Goal: Answer question/provide support

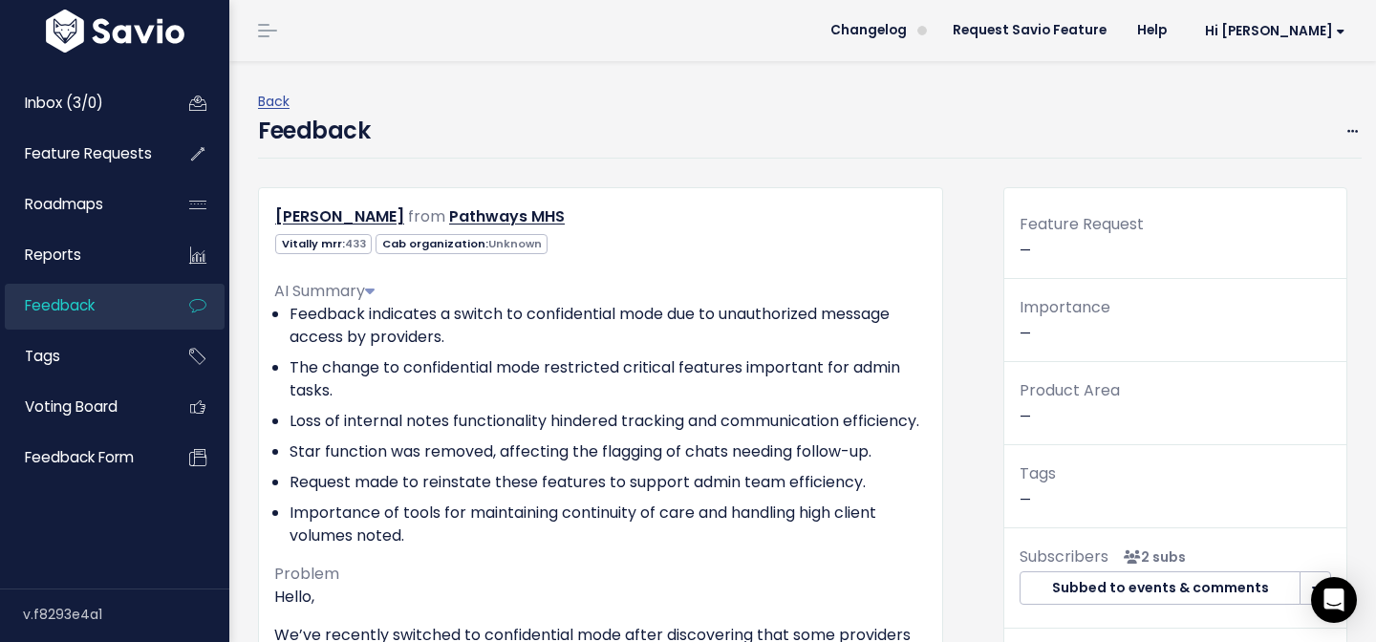
click at [71, 70] on div "Inbox (3/0) Feature Requests Roadmaps Reports" at bounding box center [114, 279] width 229 height 444
click at [71, 96] on span "Inbox (3/0)" at bounding box center [64, 103] width 78 height 20
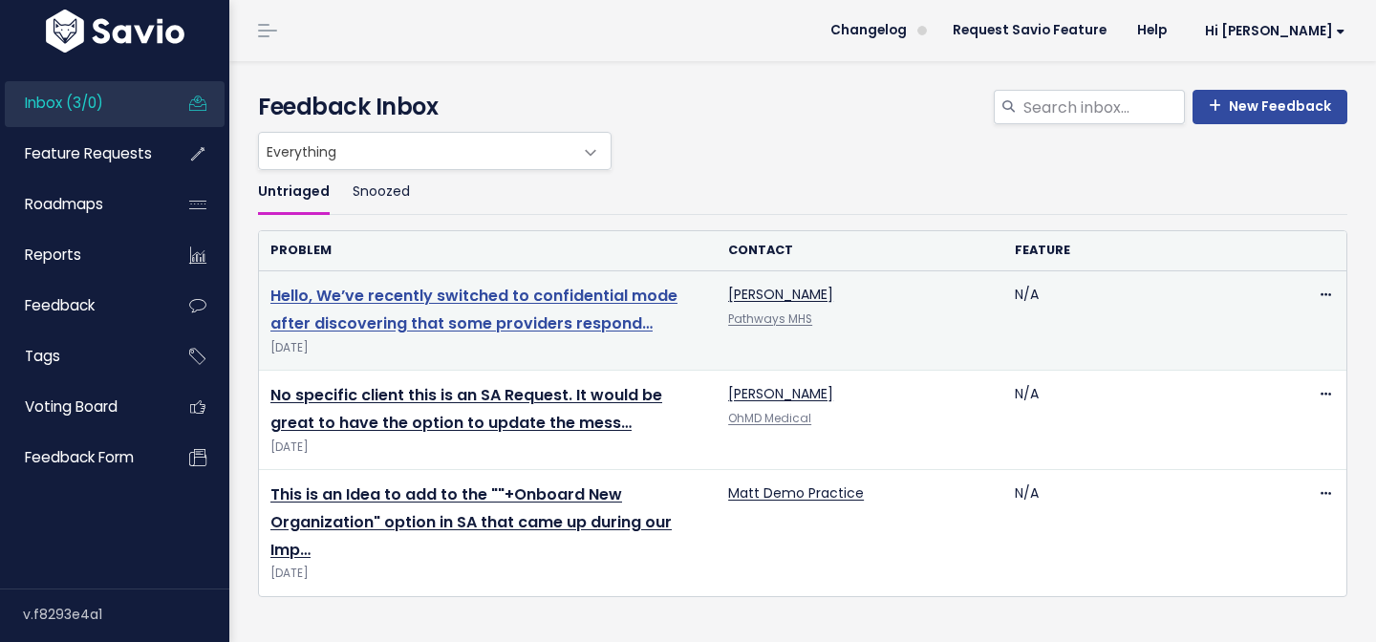
click at [517, 299] on link "Hello, We’ve recently switched to confidential mode after discovering that some…" at bounding box center [473, 310] width 407 height 50
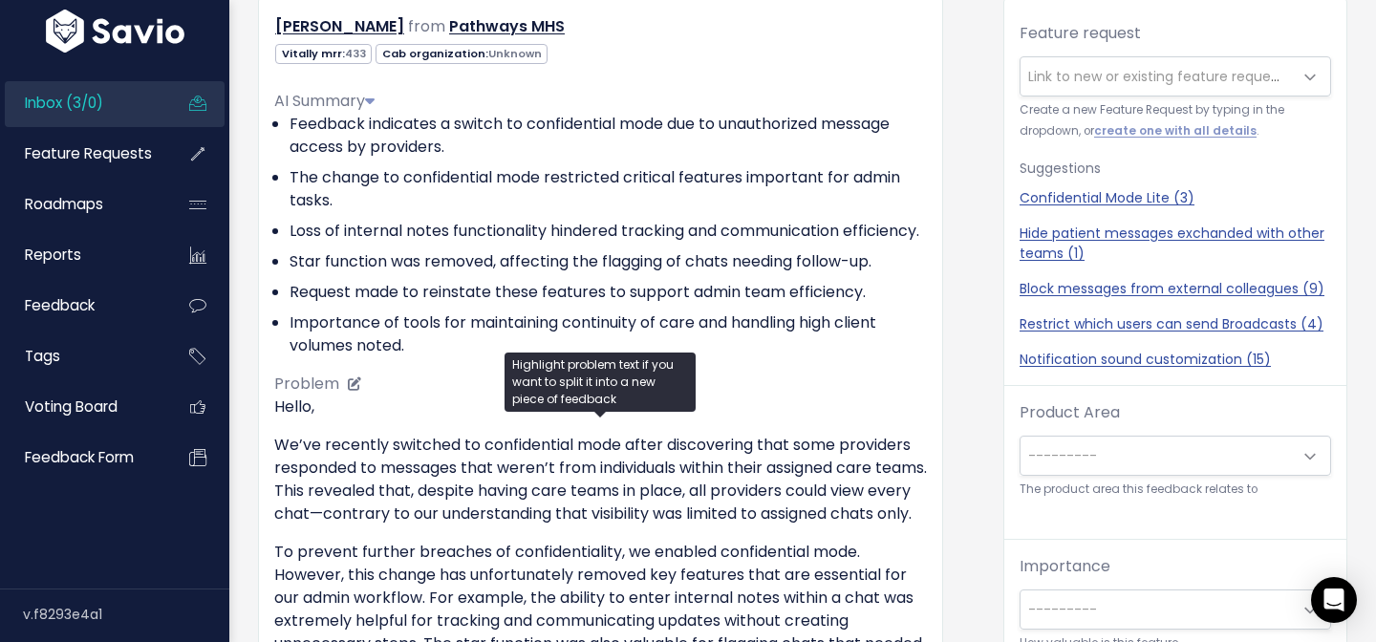
scroll to position [232, 0]
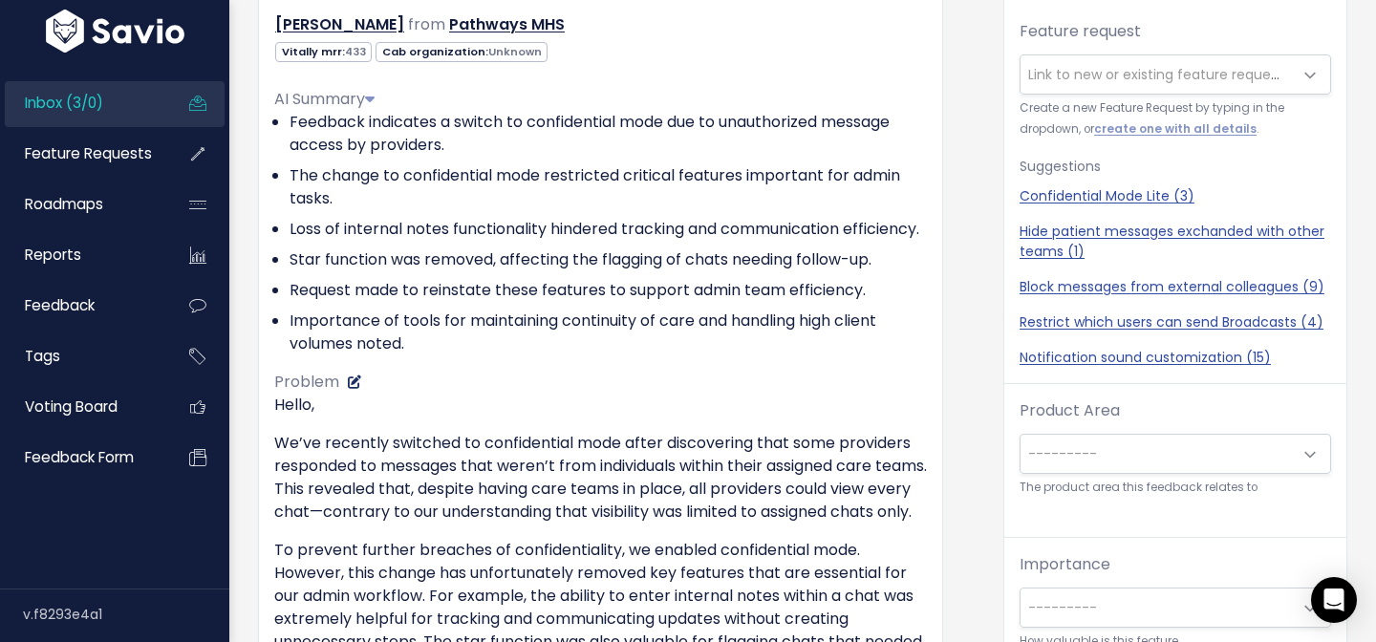
click at [349, 389] on icon at bounding box center [354, 381] width 13 height 13
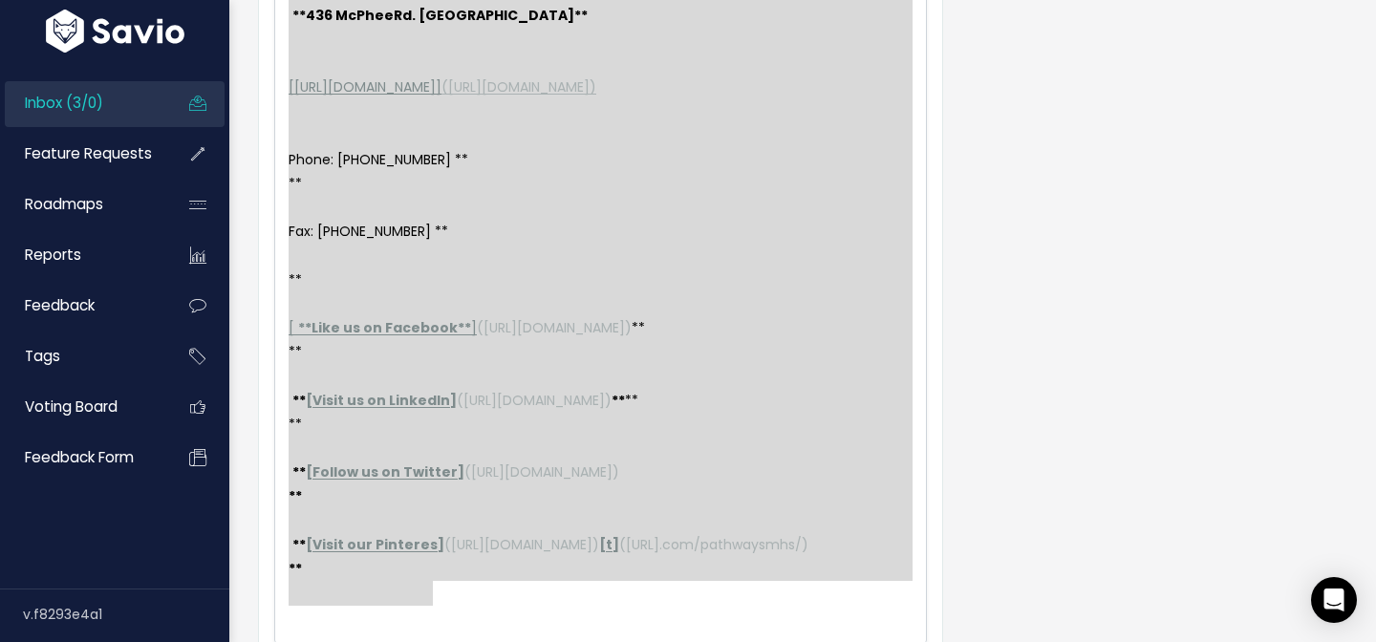
scroll to position [1230, 0]
type textarea "Thank you for your consideration. \-- **Daniela Bonello** **Admin Staff** **Bil…"
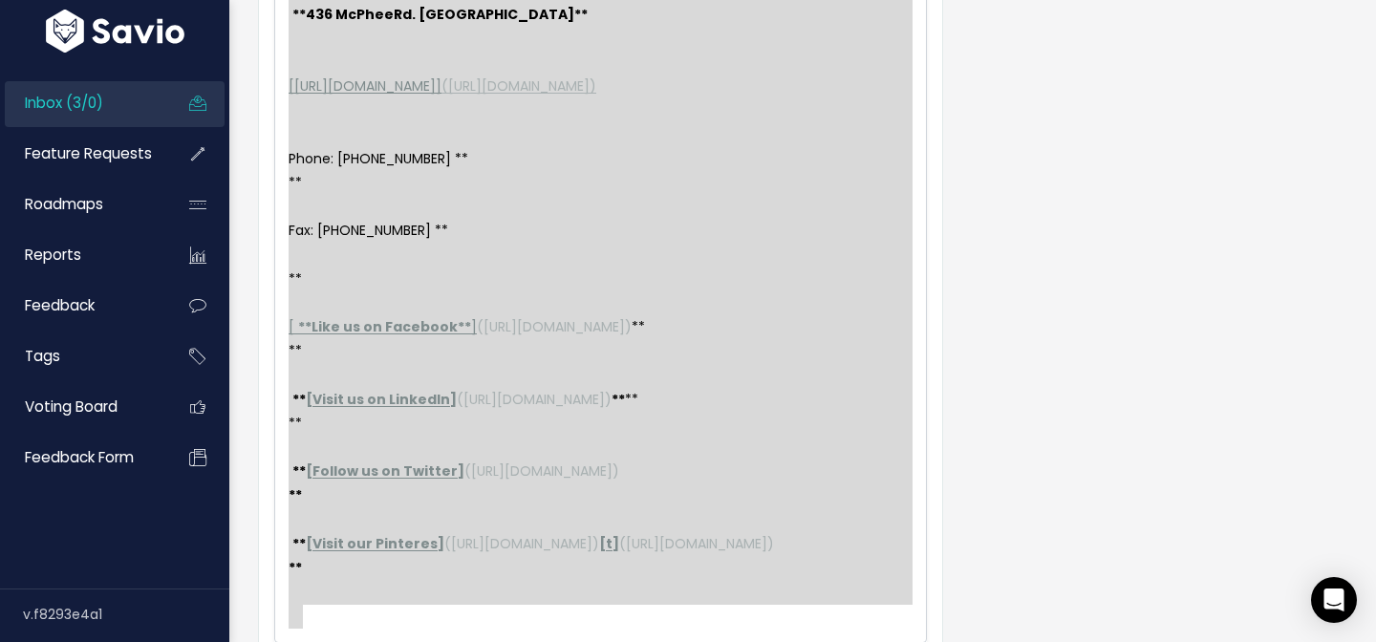
drag, startPoint x: 292, startPoint y: 467, endPoint x: 459, endPoint y: 694, distance: 282.2
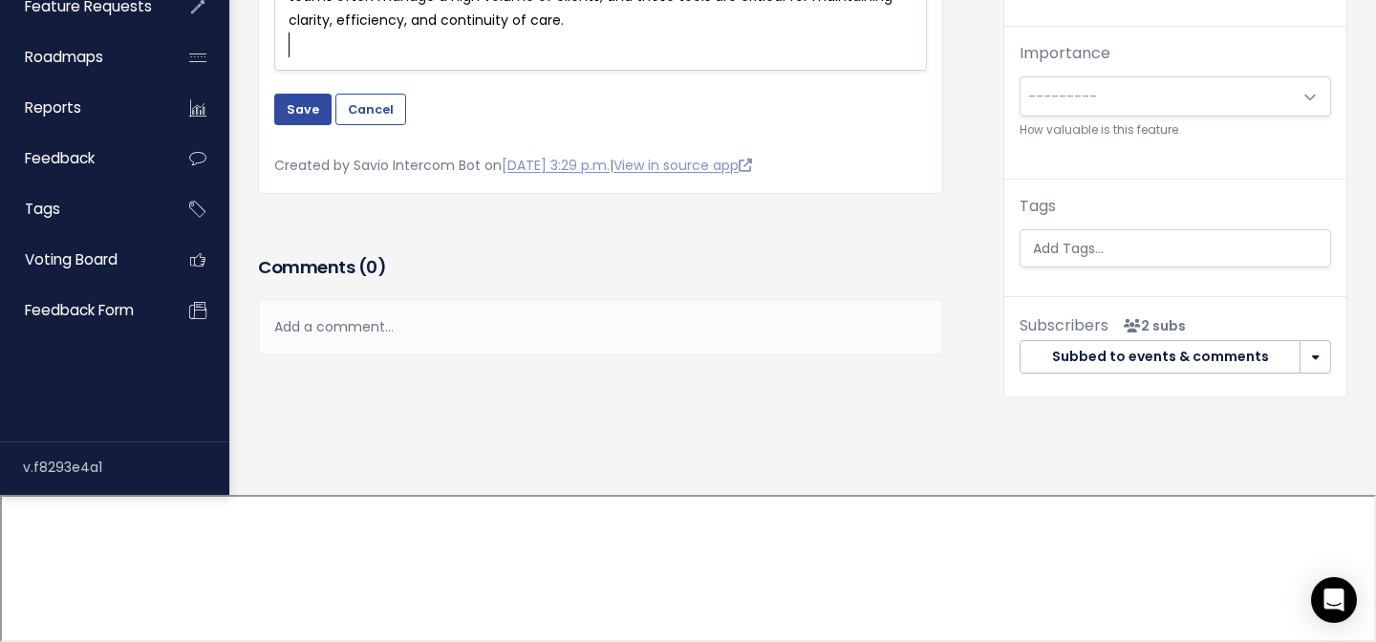
scroll to position [596, 0]
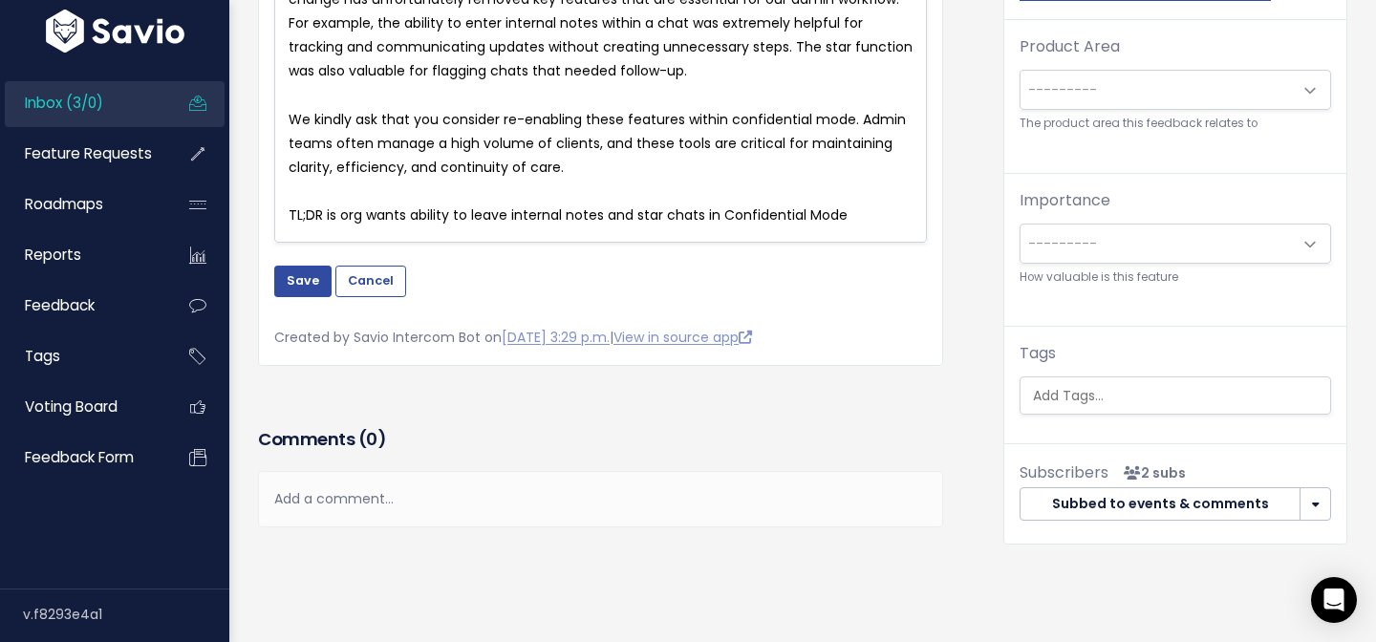
click at [377, 213] on span "TL;DR is org wants ability to leave internal notes and star chats in Confidenti…" at bounding box center [567, 214] width 559 height 19
type textarea "TL;DR is org wants ability to leave internal notes and star chats in Confidenti…"
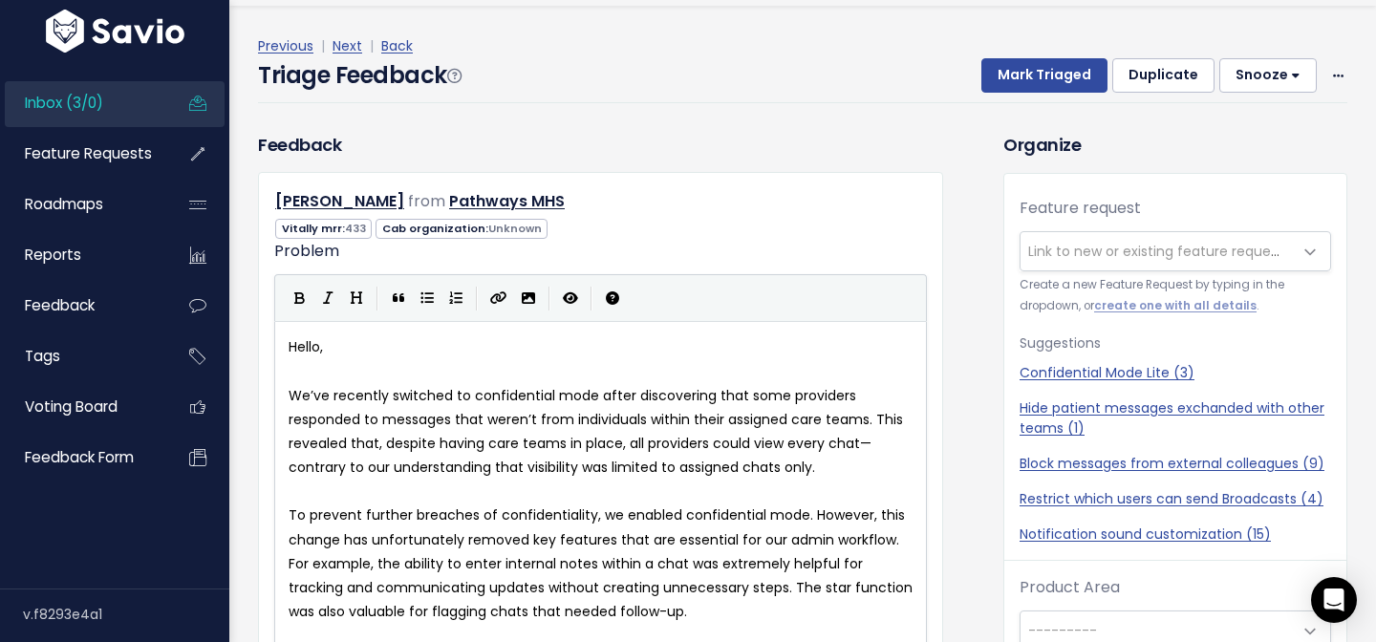
scroll to position [0, 0]
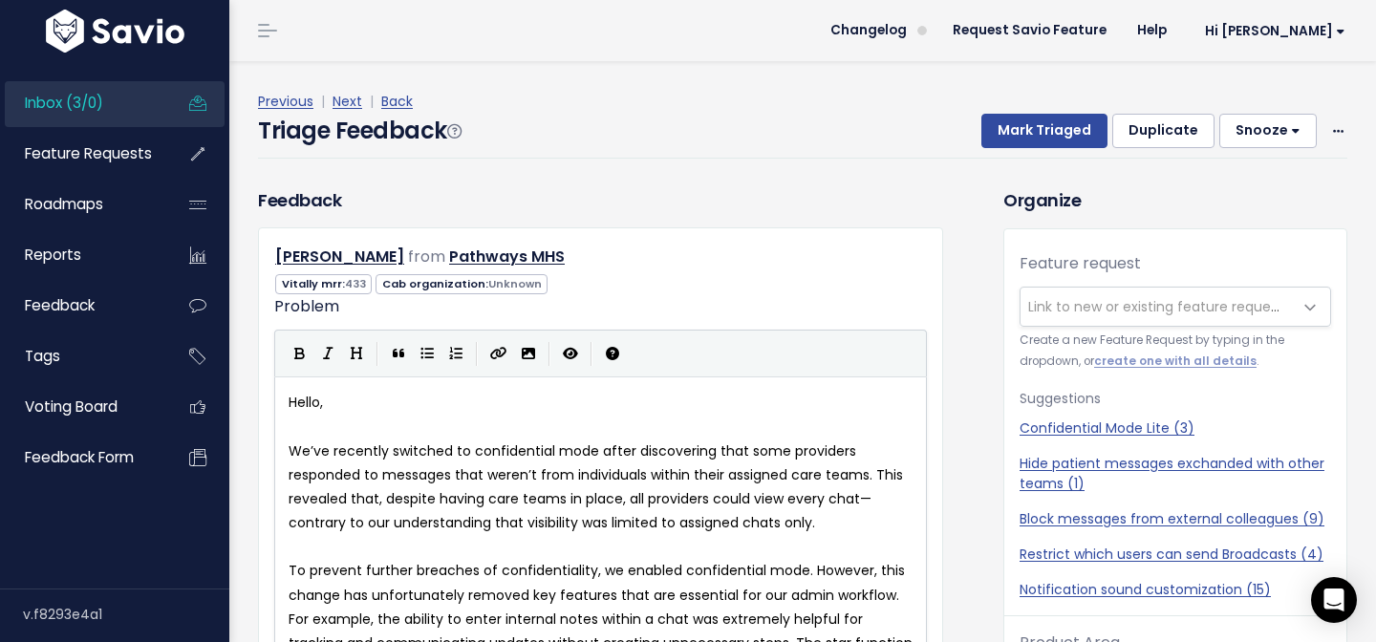
click at [293, 450] on span "We’ve recently switched to confidential mode after discovering that some provid…" at bounding box center [597, 487] width 618 height 92
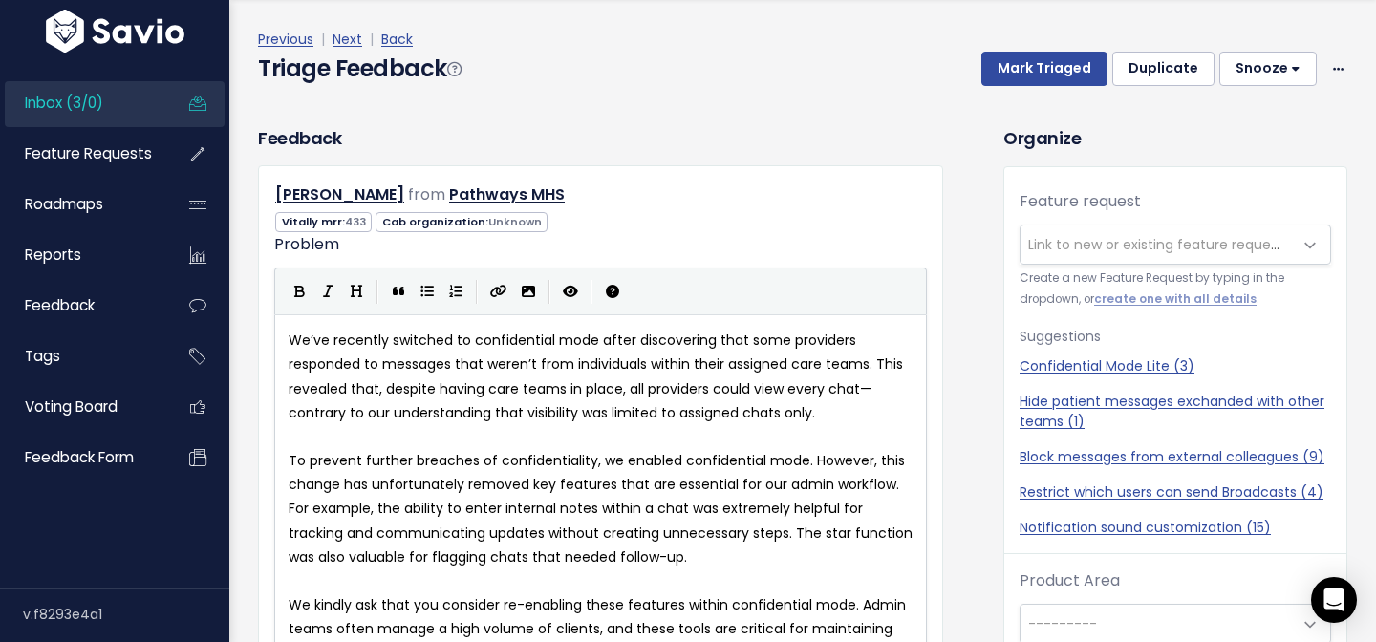
scroll to position [63, 0]
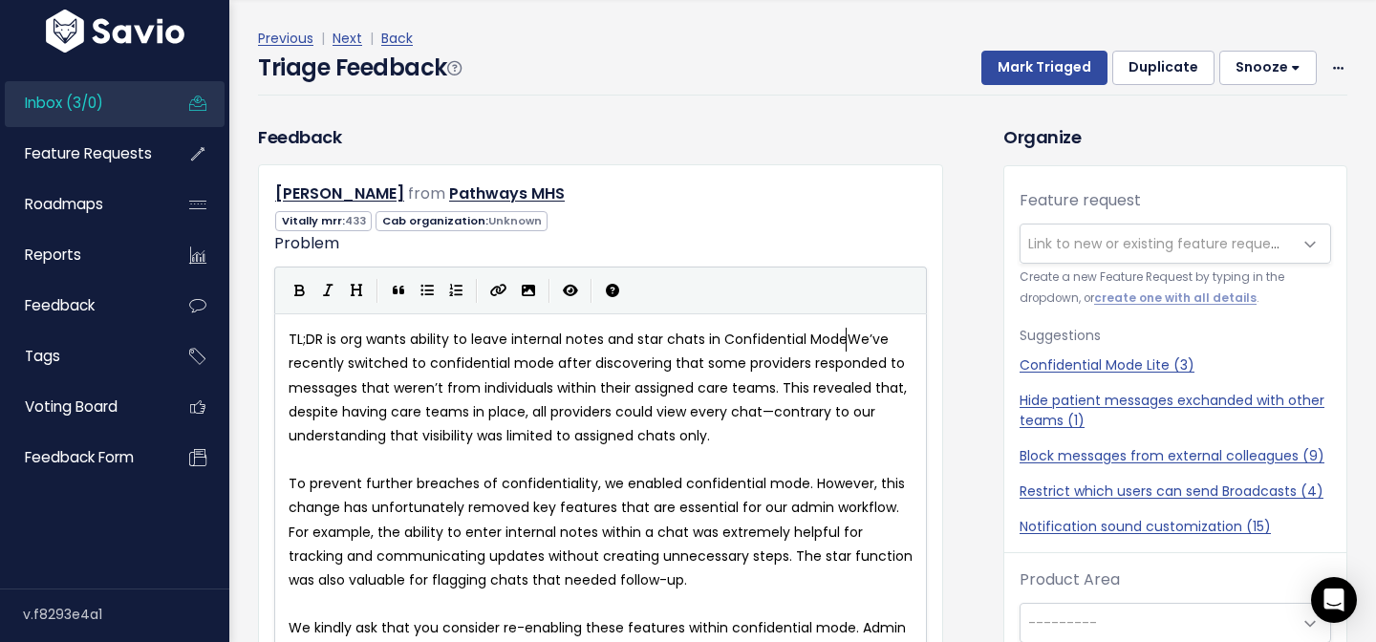
type textarea "."
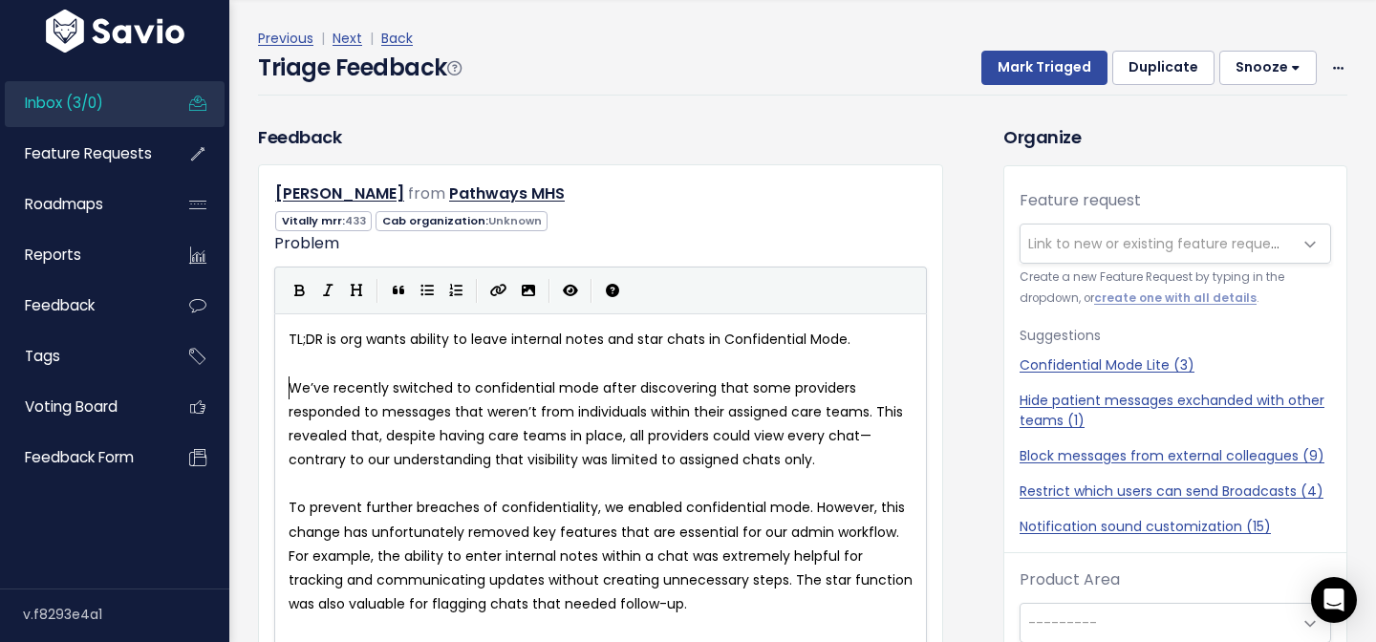
click at [382, 343] on span "TL;DR is org wants ability to leave internal notes and star chats in Confidenti…" at bounding box center [569, 339] width 562 height 19
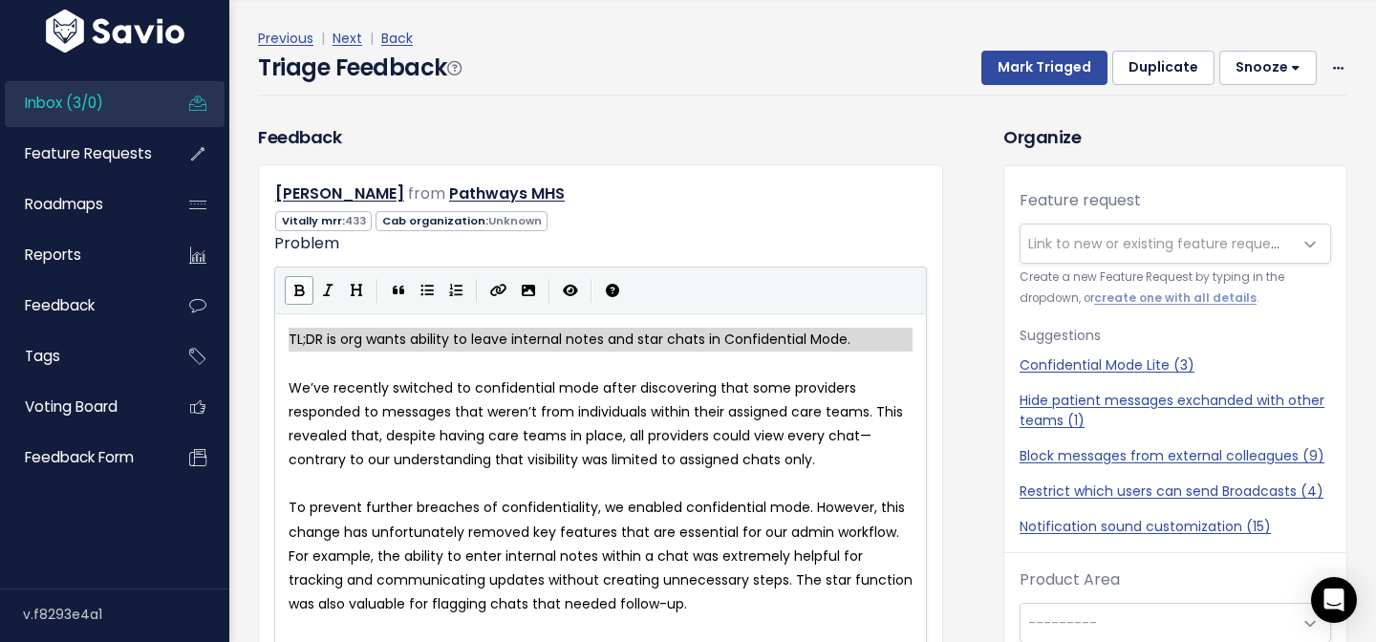
click at [291, 293] on button "Bold" at bounding box center [299, 290] width 29 height 29
type textarea "TL;DR is org wants ability to leave internal notes and star chats in Confidenti…"
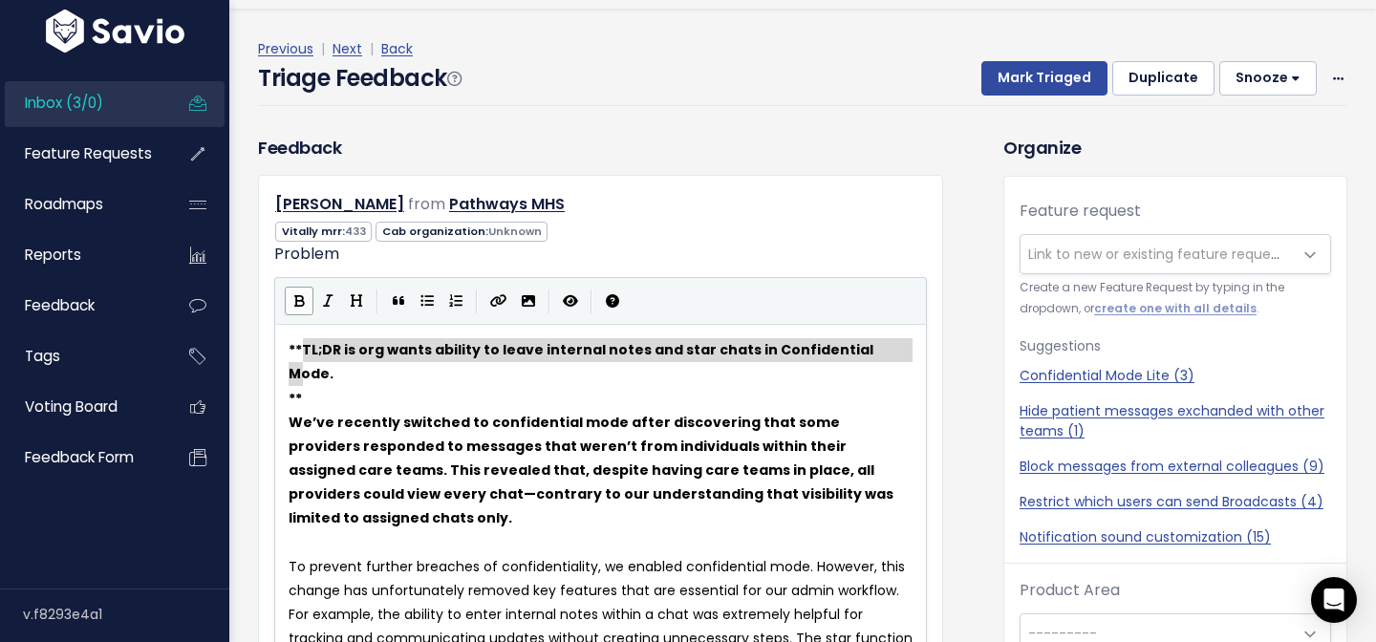
click at [513, 413] on span "We’ve recently switched to confidential mode after discovering that some provid…" at bounding box center [592, 471] width 608 height 116
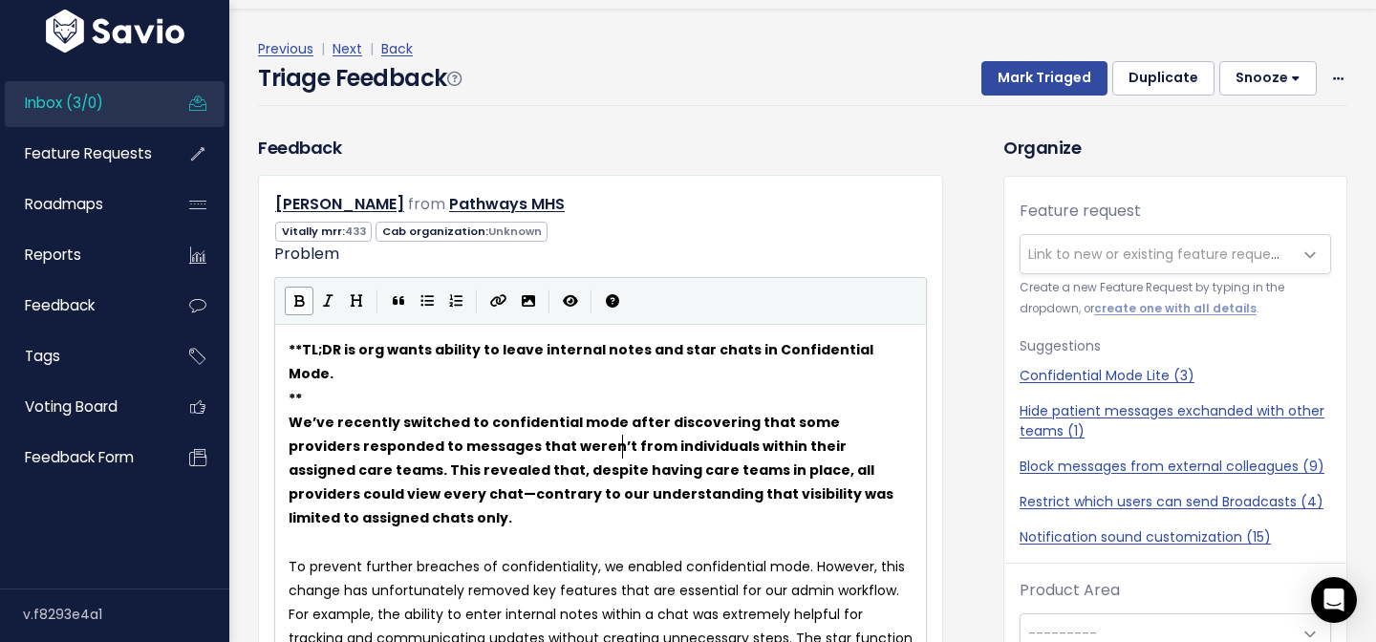
click at [621, 434] on span "We’ve recently switched to confidential mode after discovering that some provid…" at bounding box center [592, 471] width 608 height 116
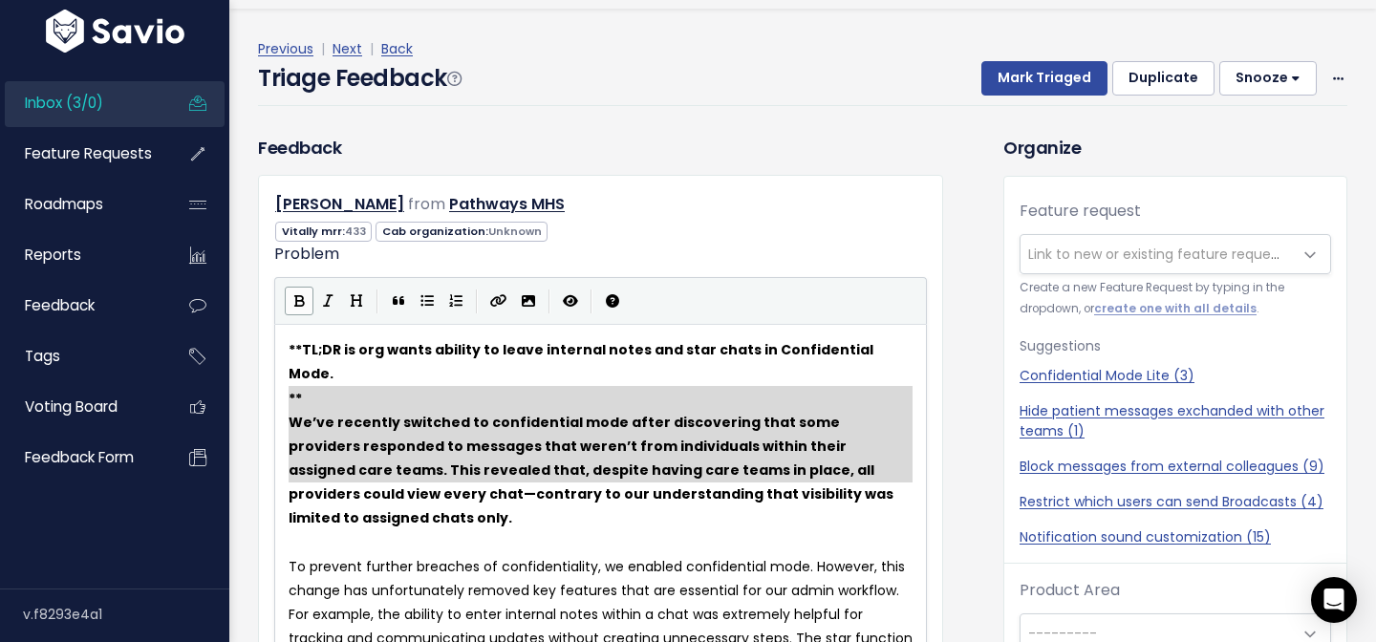
click at [296, 294] on icon "Bold" at bounding box center [299, 300] width 11 height 13
type textarea "We’ve recently switched to confidential mode after discovering that some provid…"
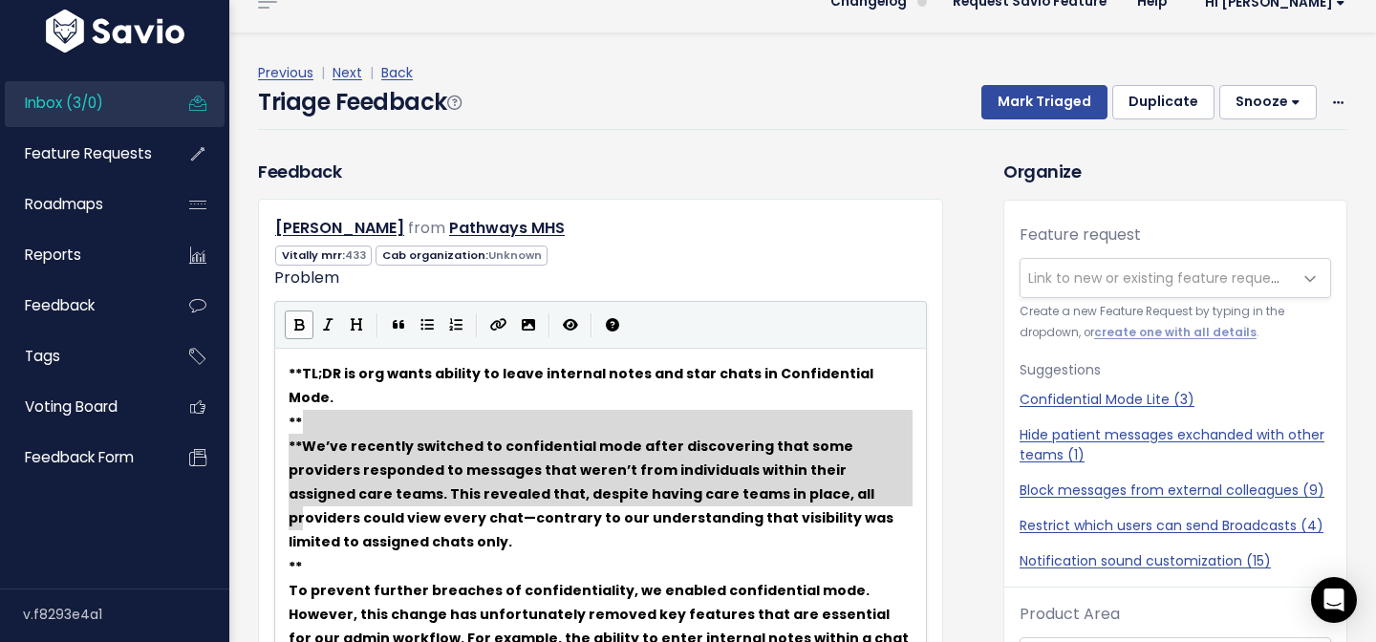
click at [323, 362] on pre "** TL;DR is org wants ability to leave internal notes and star chats in Confide…" at bounding box center [600, 386] width 631 height 48
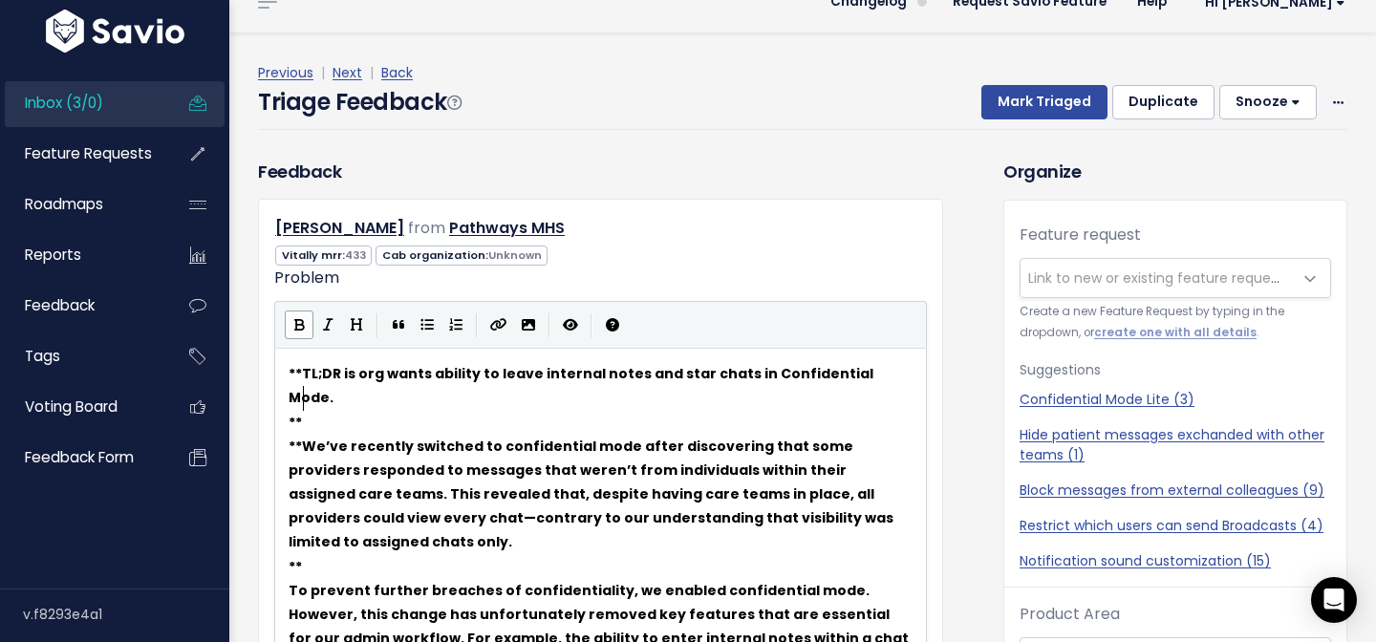
click at [325, 411] on pre "**" at bounding box center [600, 423] width 631 height 24
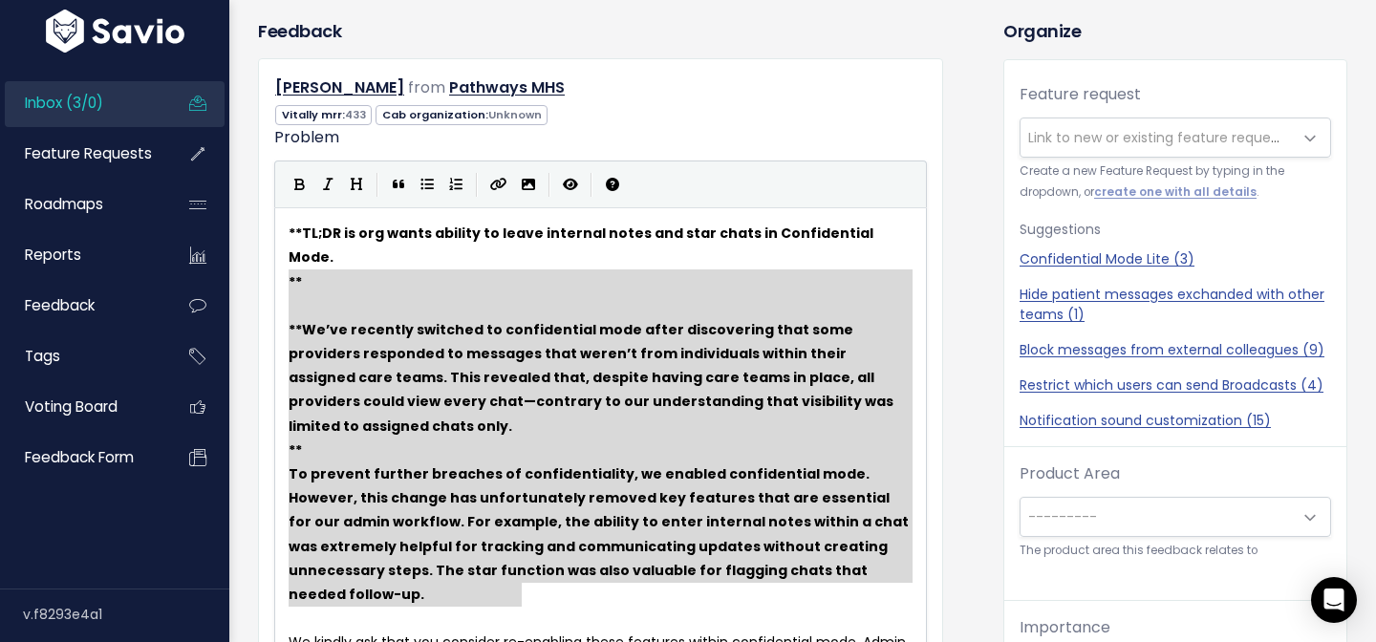
scroll to position [171, 0]
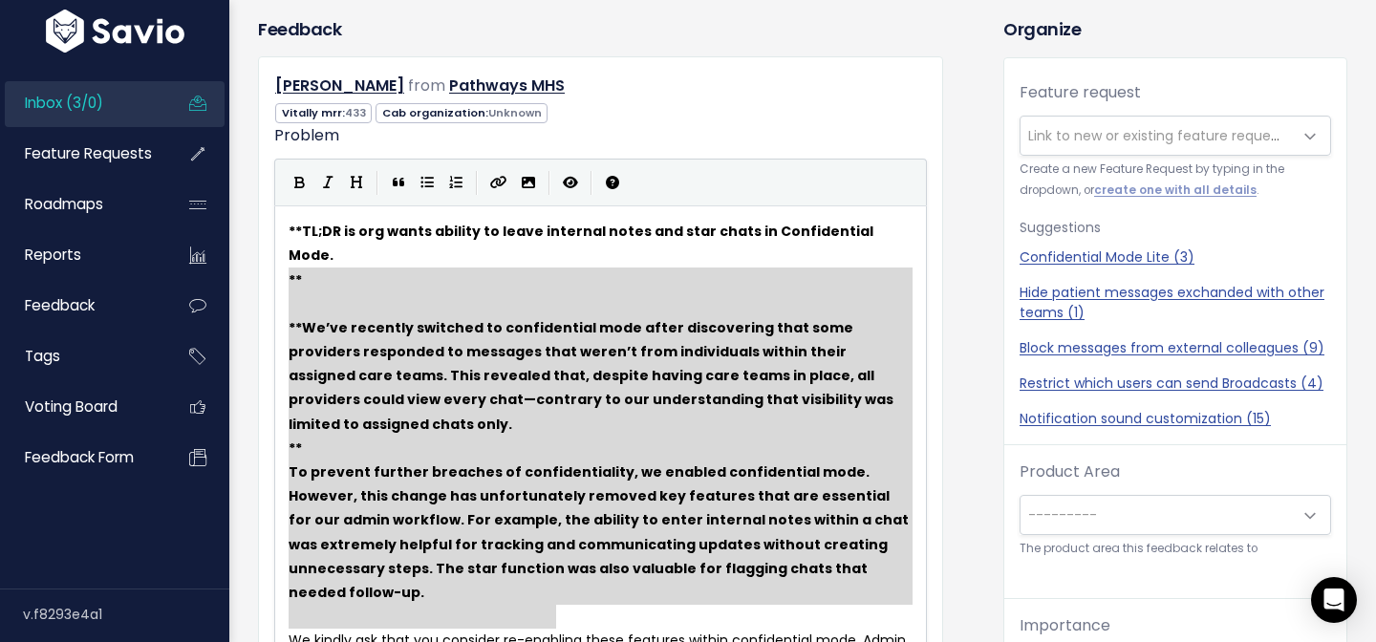
drag, startPoint x: 291, startPoint y: 390, endPoint x: 522, endPoint y: 717, distance: 400.5
click at [310, 186] on button "Bold" at bounding box center [299, 182] width 29 height 29
type textarea "We’ve recently switched to confidential mode after discovering that some provid…"
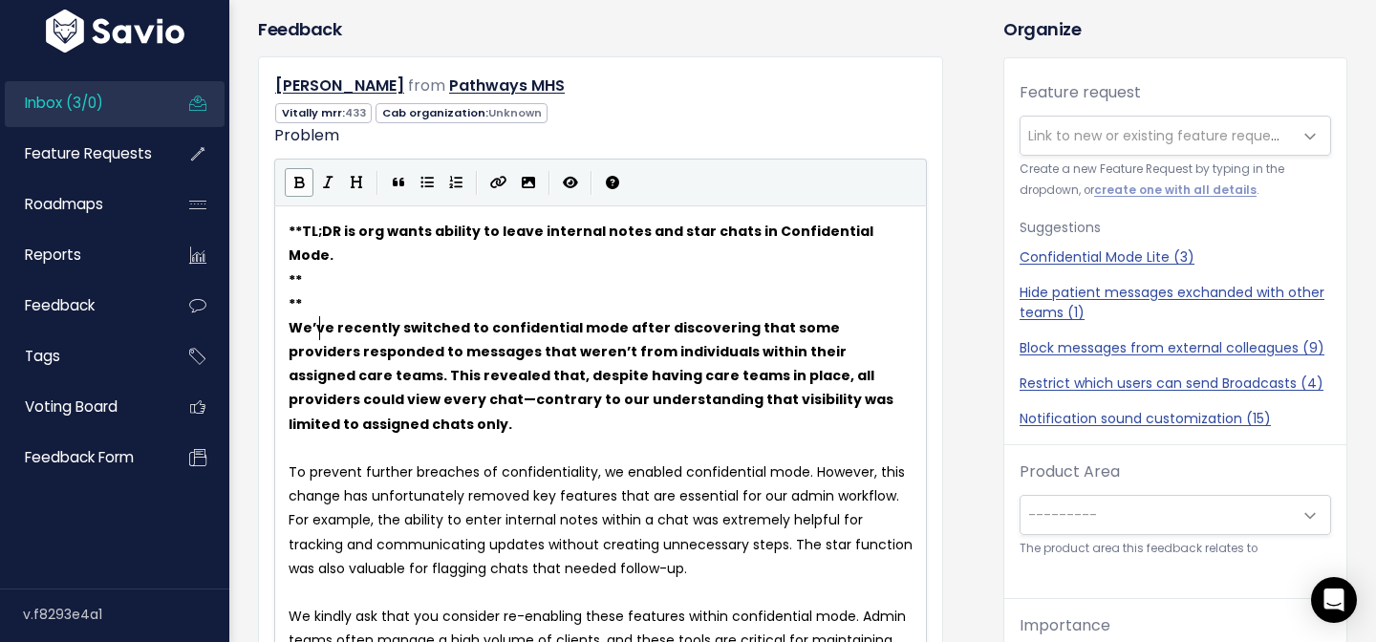
click at [321, 292] on pre "**" at bounding box center [600, 304] width 631 height 24
click at [290, 318] on span "We’ve recently switched to confidential mode after discovering that some provid…" at bounding box center [592, 376] width 608 height 116
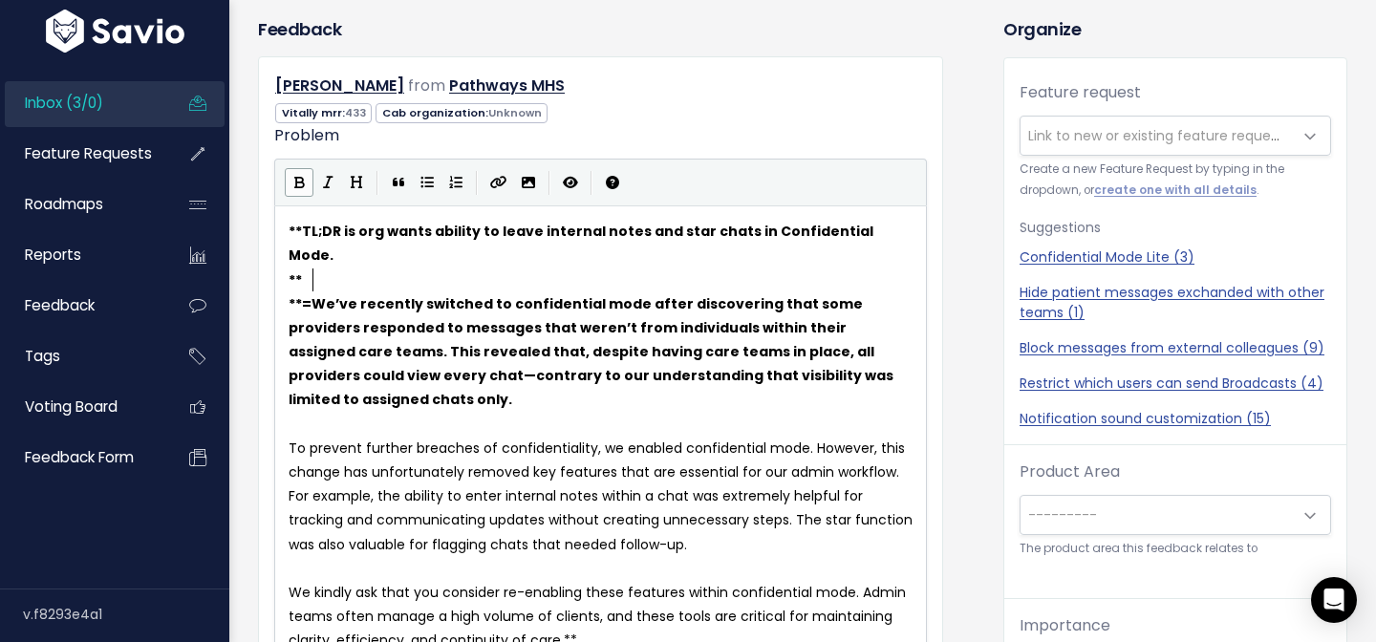
type textarea "="
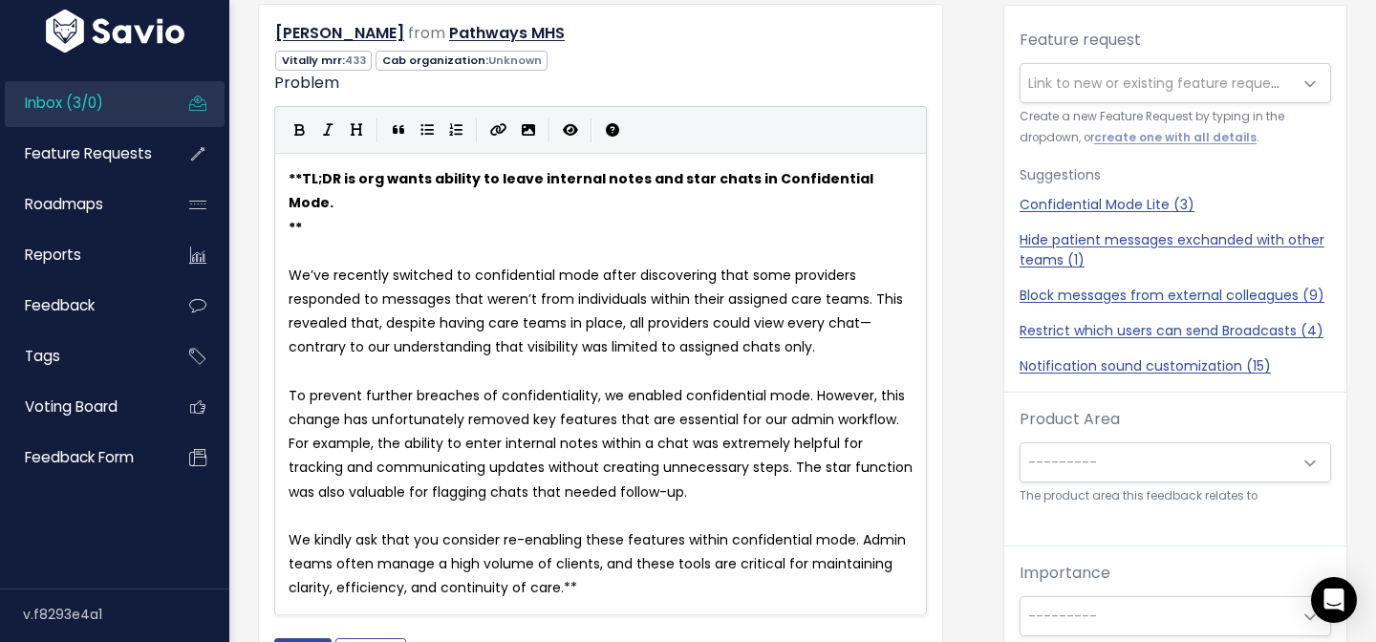
scroll to position [63, 0]
click at [290, 218] on span "**" at bounding box center [294, 227] width 13 height 19
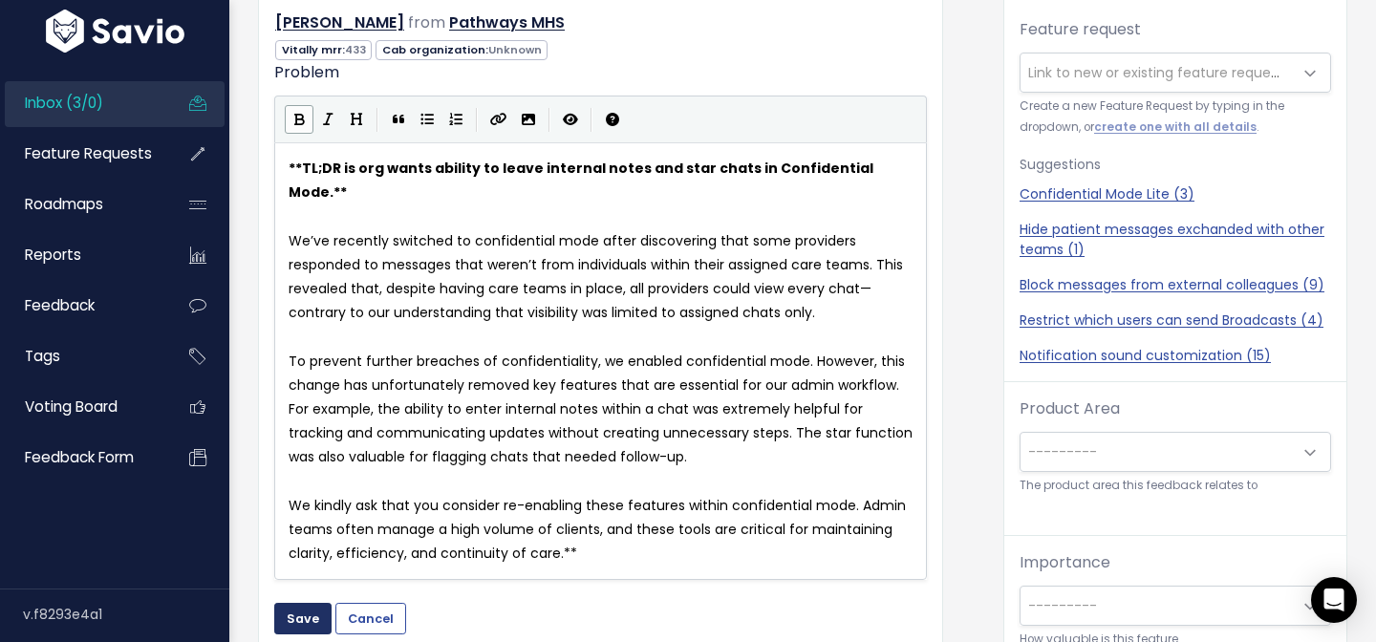
click at [311, 603] on button "Save" at bounding box center [302, 618] width 57 height 31
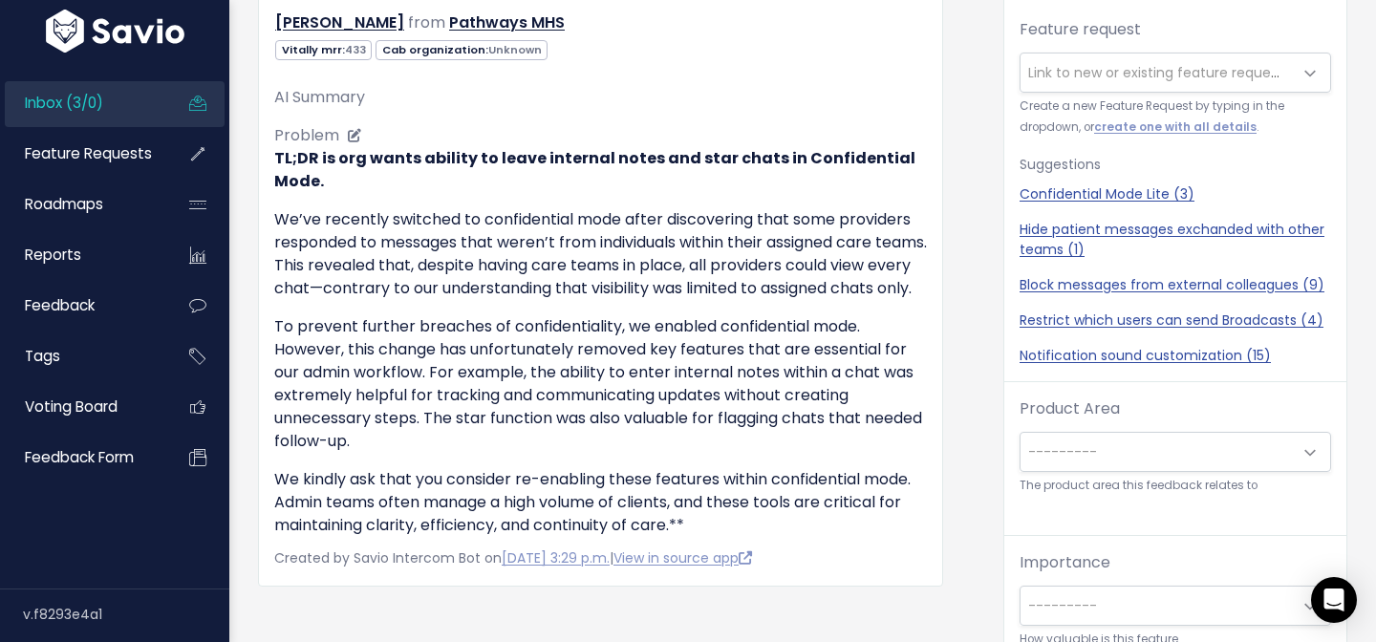
scroll to position [0, 0]
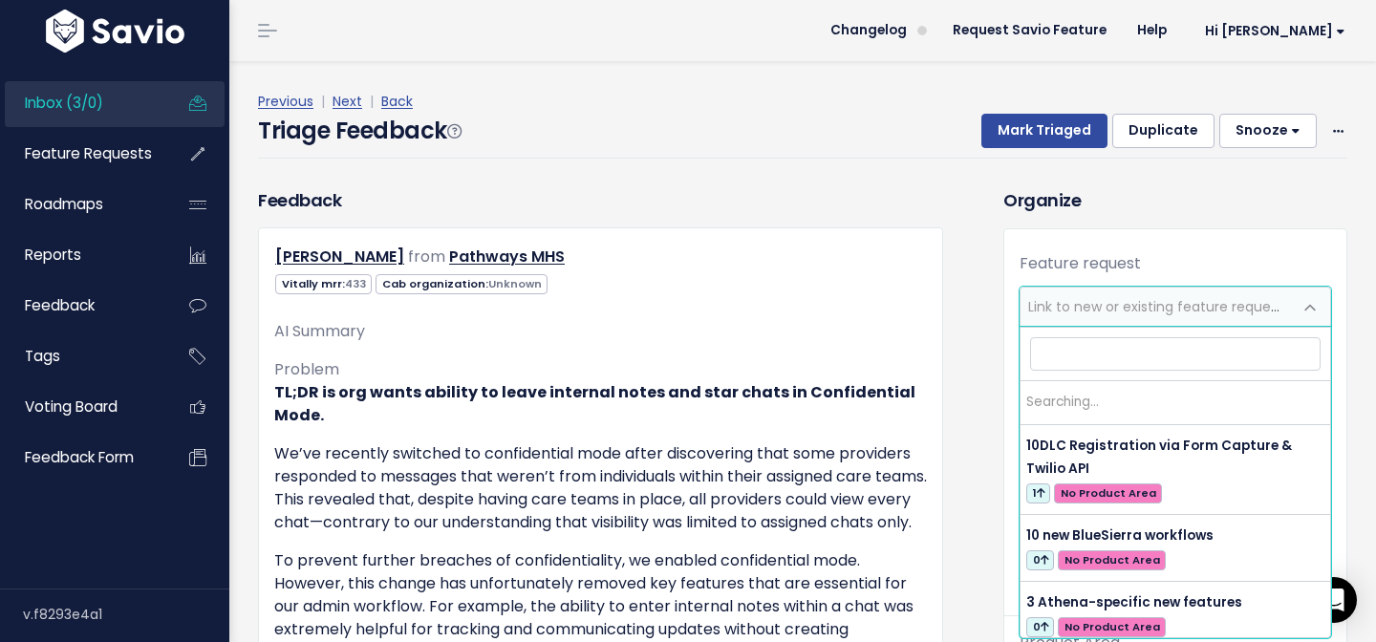
click at [1174, 319] on span "Link to new or existing feature request..." at bounding box center [1155, 307] width 271 height 38
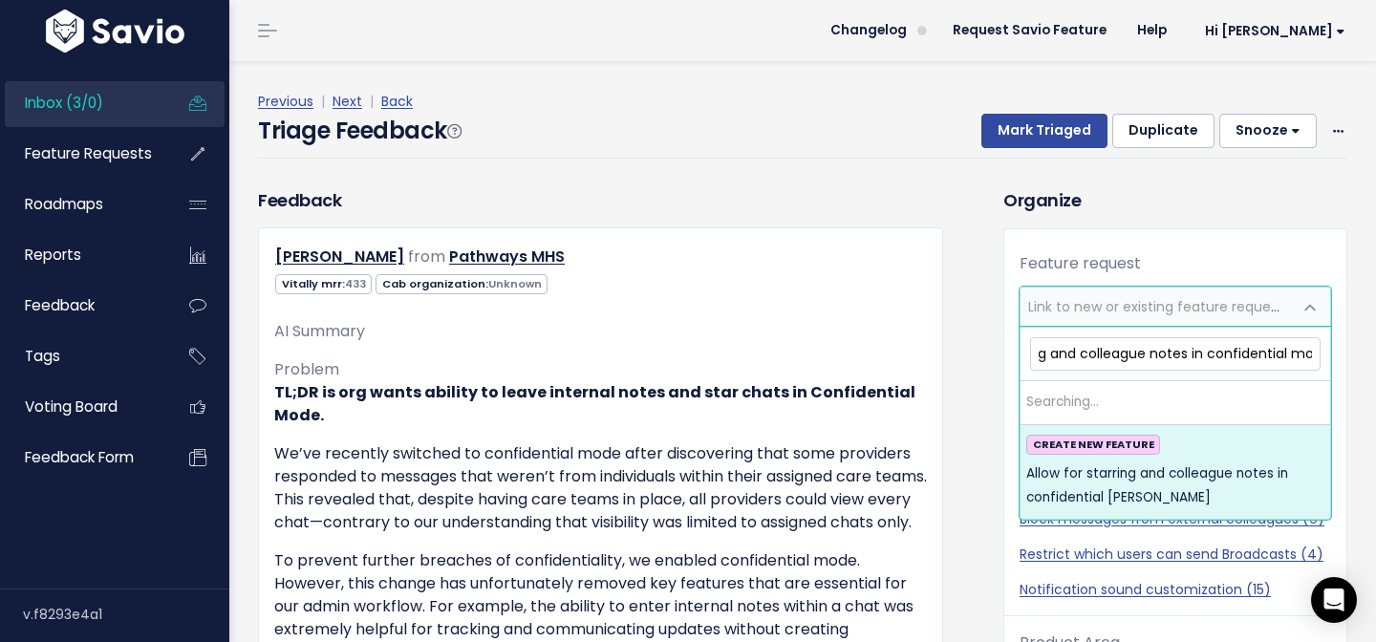
scroll to position [0, 121]
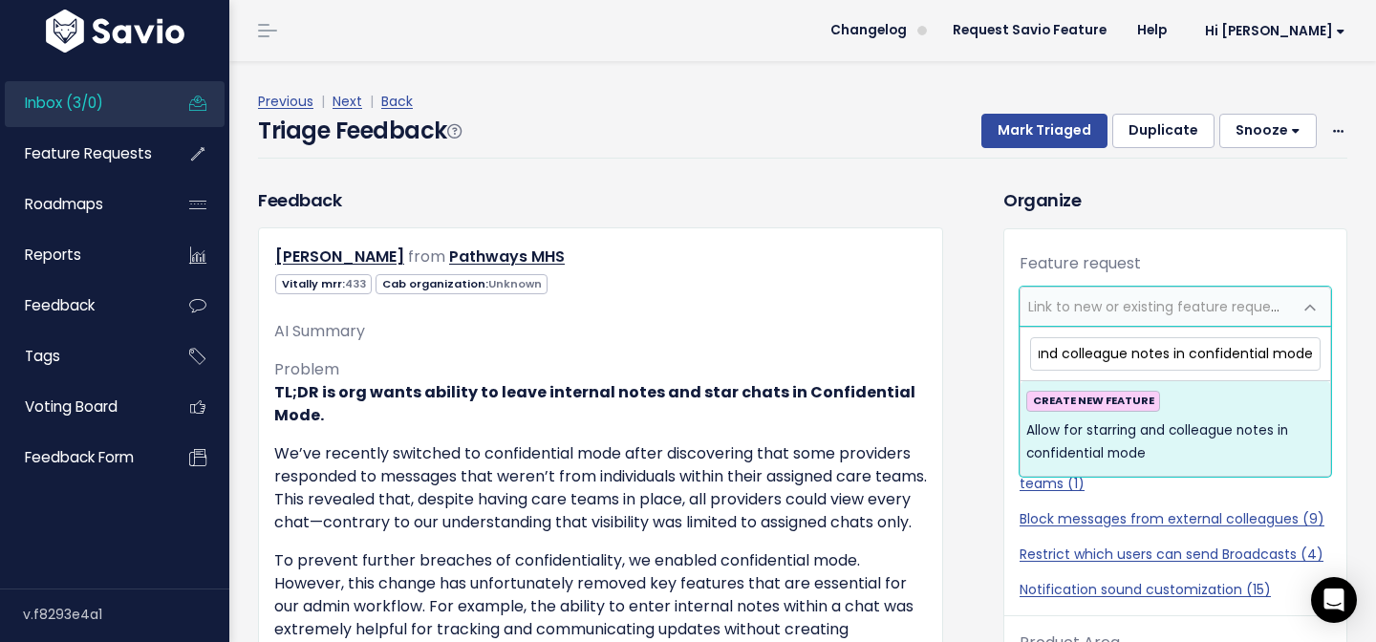
type input "Allow for starring and colleague notes in confidential mode"
click at [1232, 432] on span "Allow for starring and colleague notes in confidential mode" at bounding box center [1175, 442] width 298 height 47
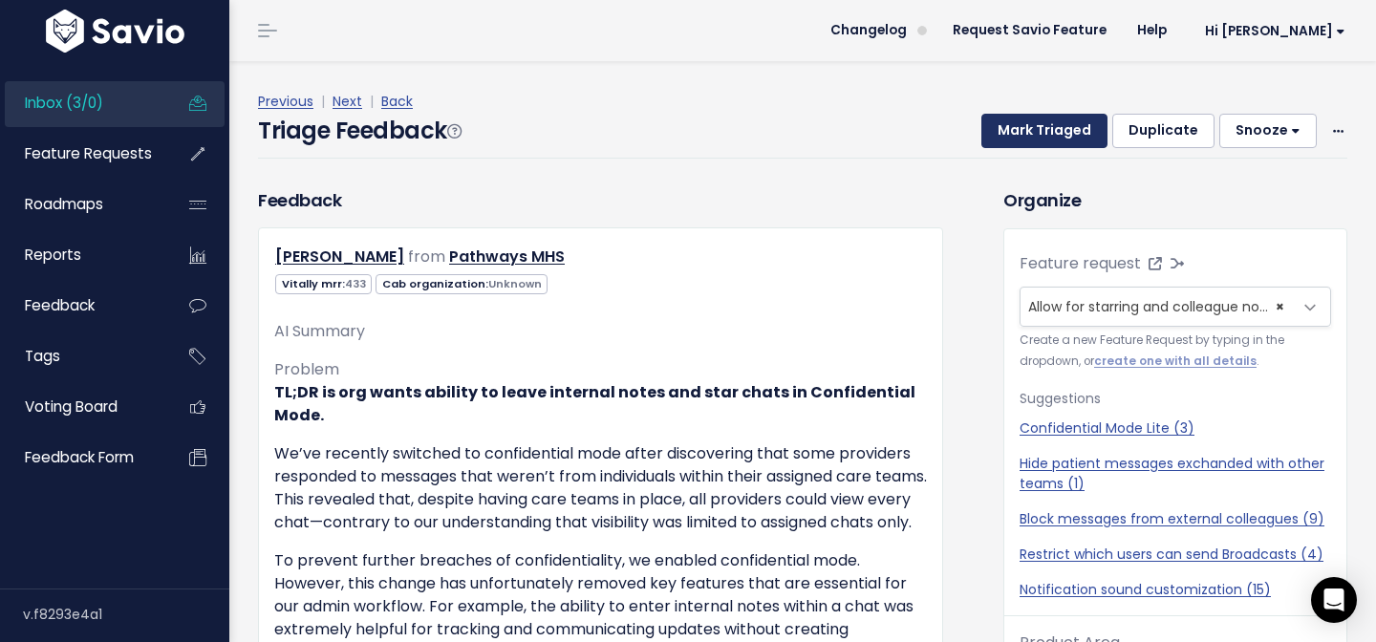
click at [1051, 143] on button "Mark Triaged" at bounding box center [1044, 131] width 126 height 34
